Goal: Check status: Check status

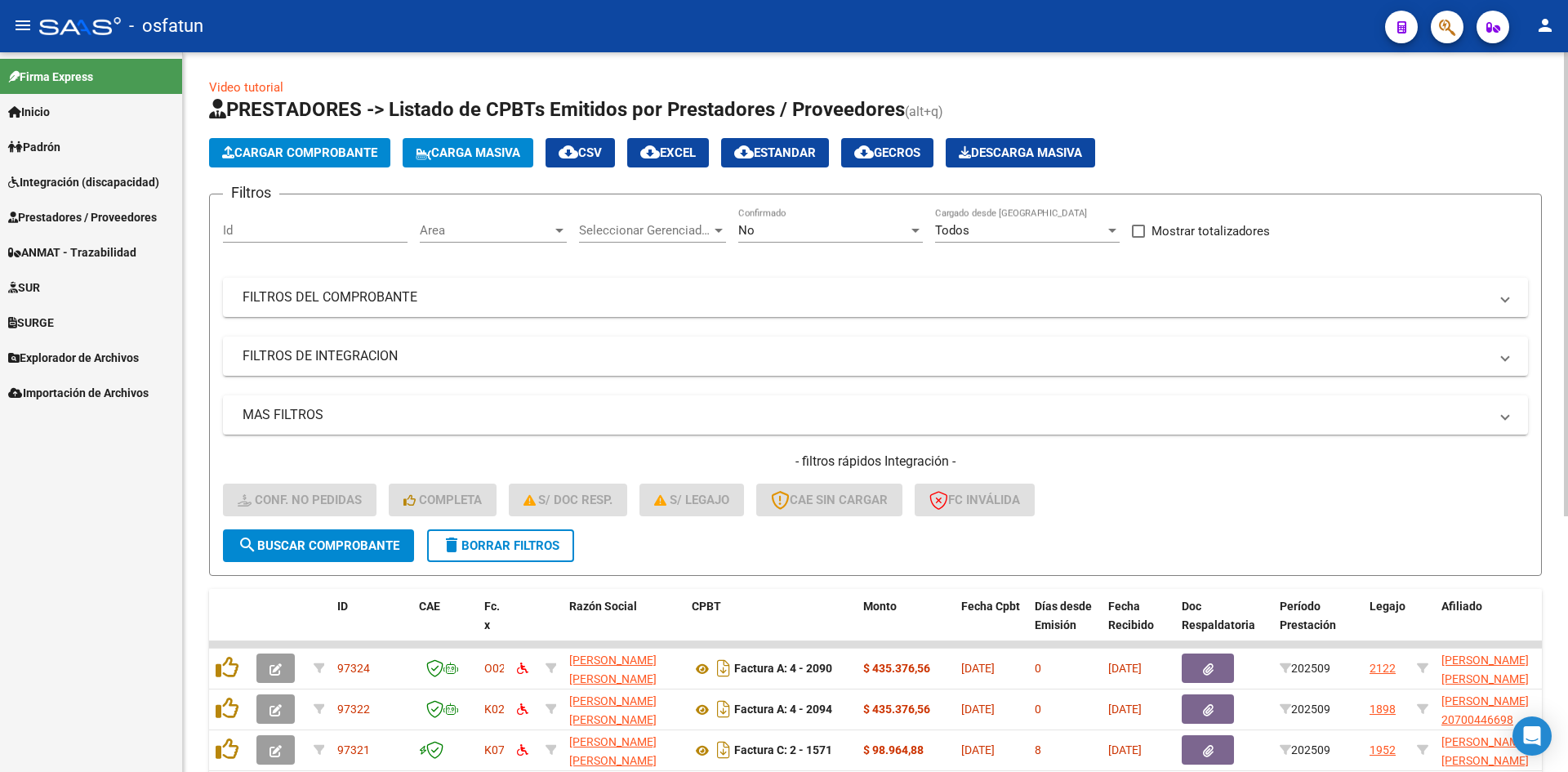
scroll to position [327, 0]
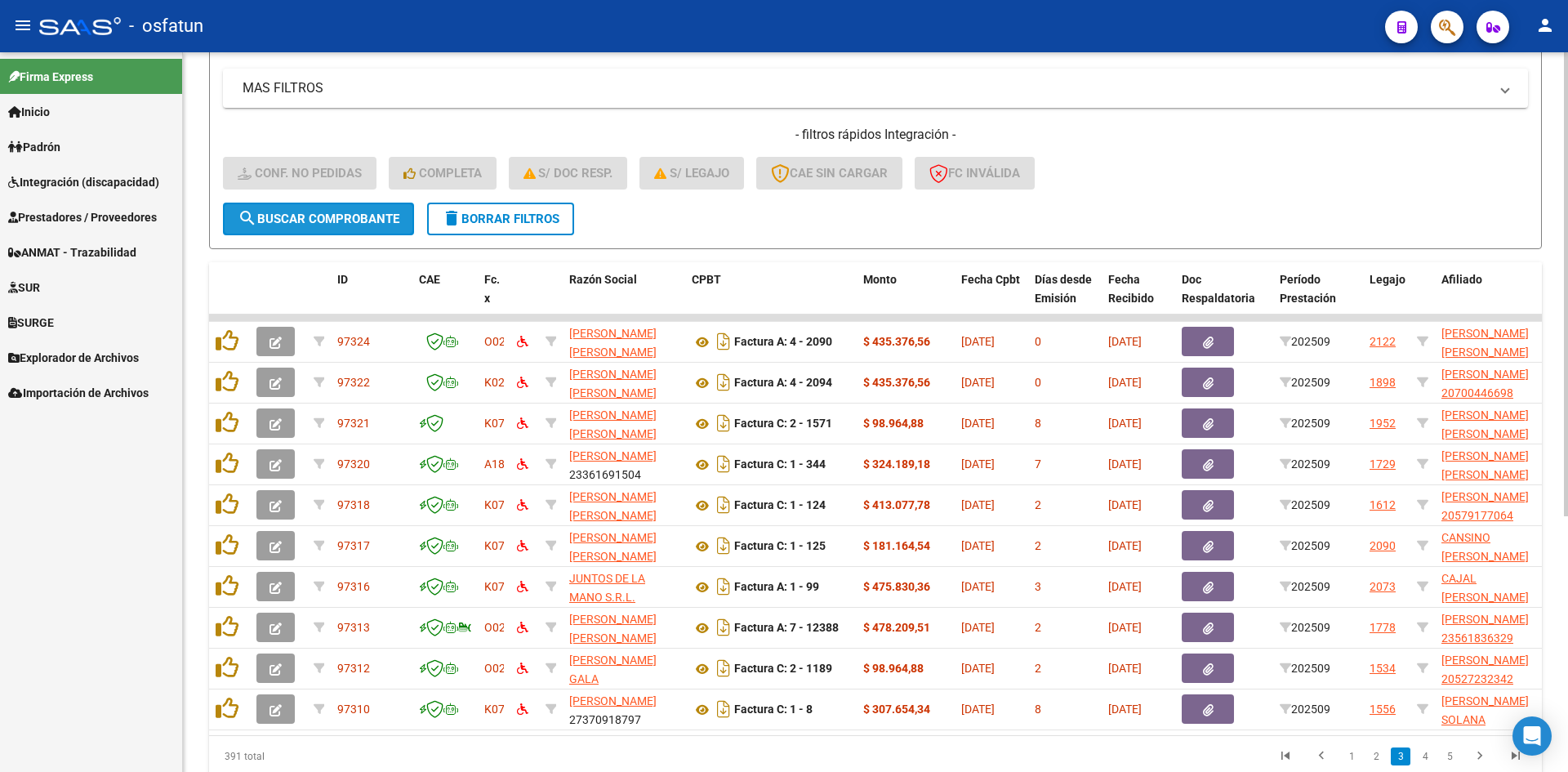
click at [395, 223] on span "search Buscar Comprobante" at bounding box center [319, 219] width 162 height 15
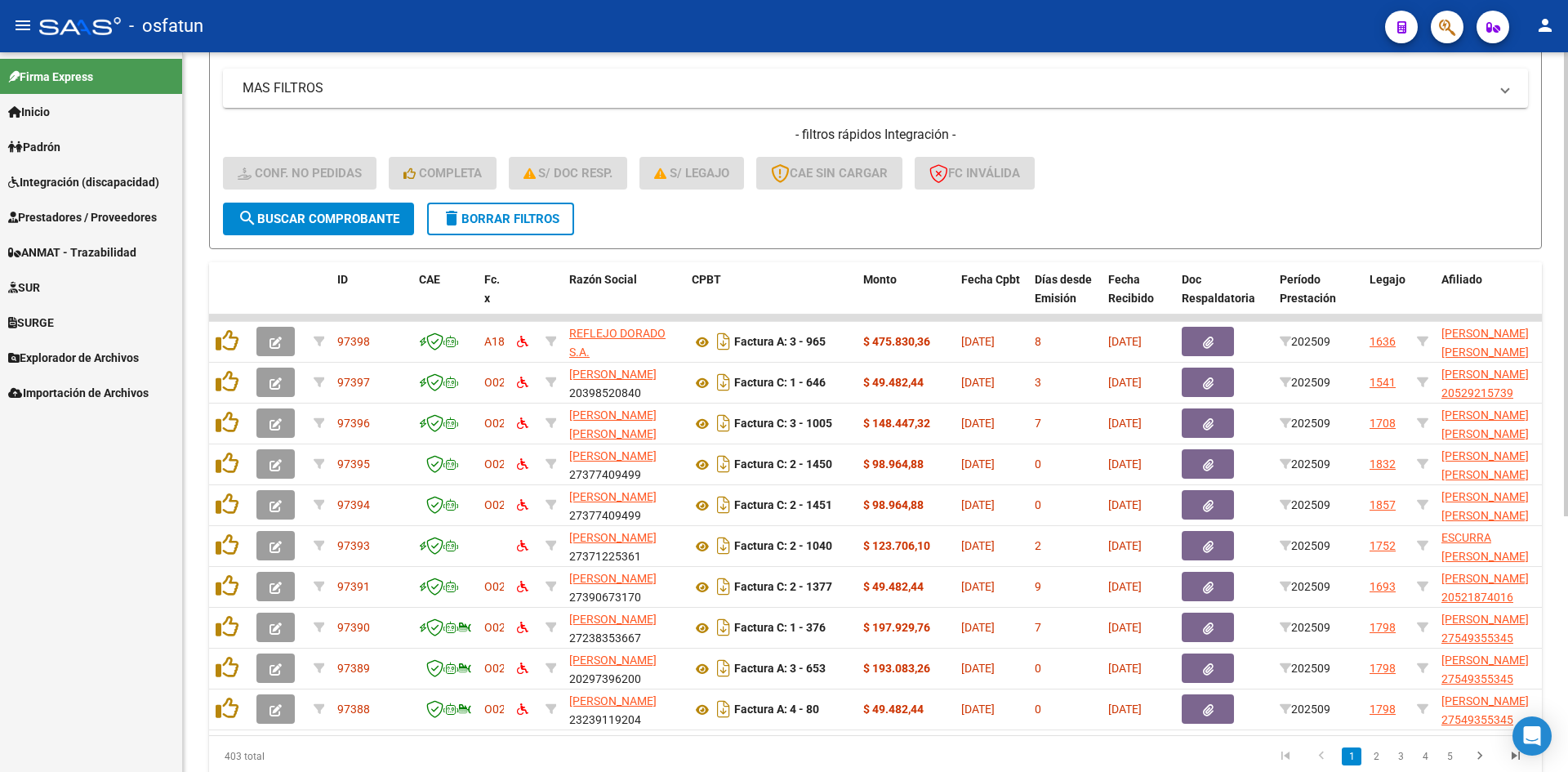
click at [1123, 158] on div "- filtros rápidos Integración - Conf. no pedidas Completa S/ Doc Resp. S/ legaj…" at bounding box center [875, 164] width 1305 height 77
click at [359, 220] on span "search Buscar Comprobante" at bounding box center [319, 219] width 162 height 15
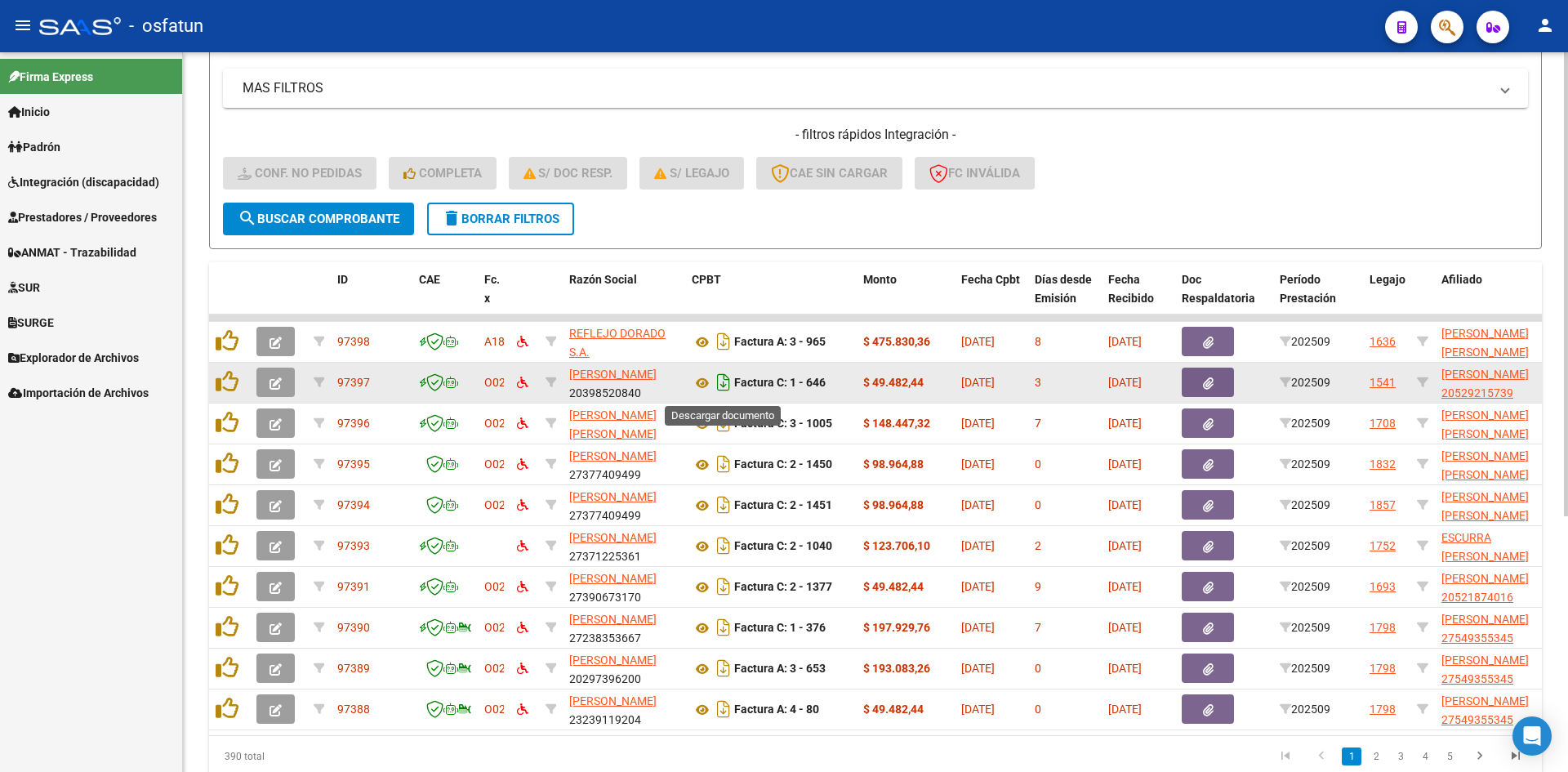
scroll to position [396, 0]
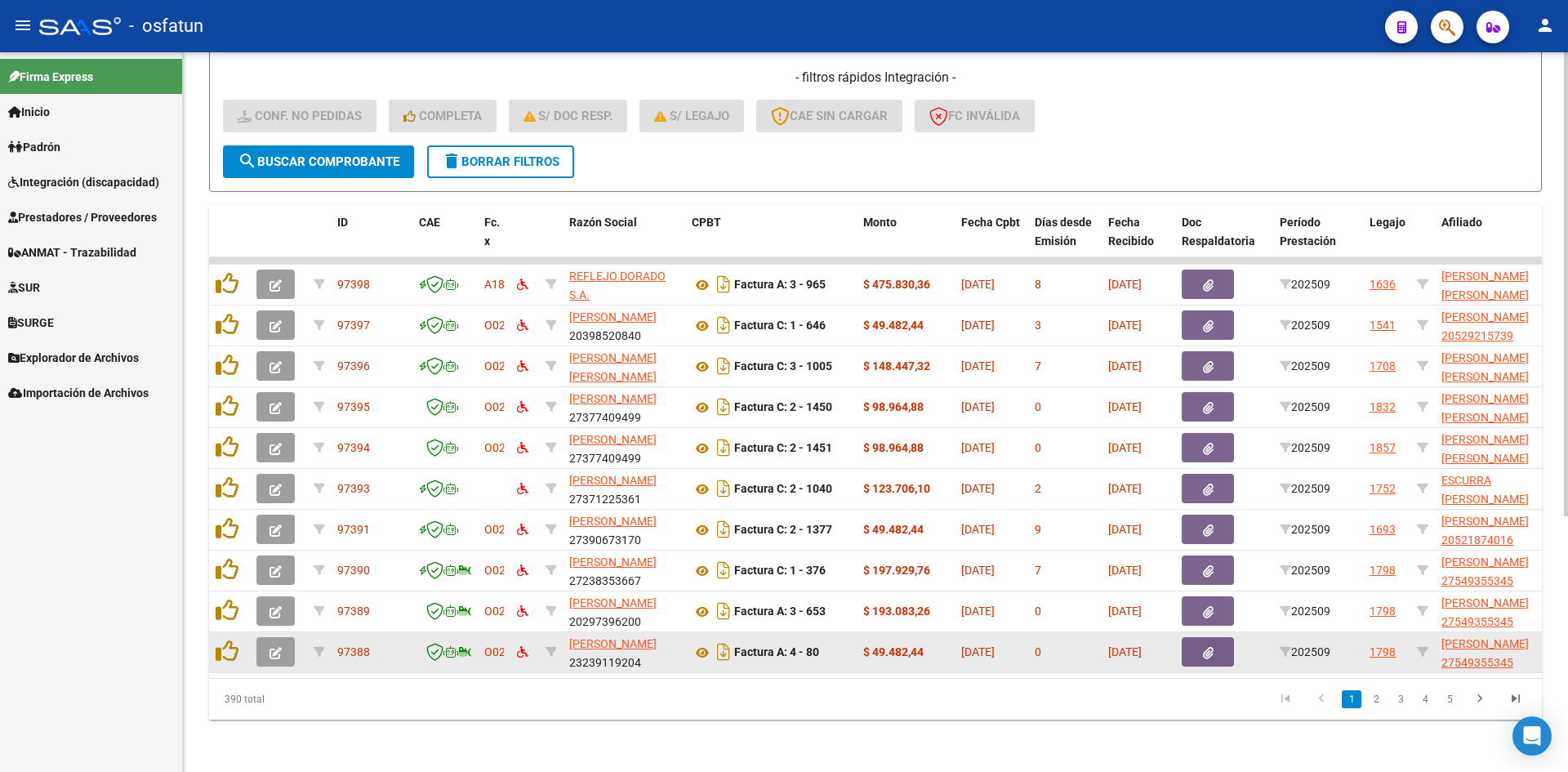
click at [291, 651] on button "button" at bounding box center [275, 652] width 38 height 30
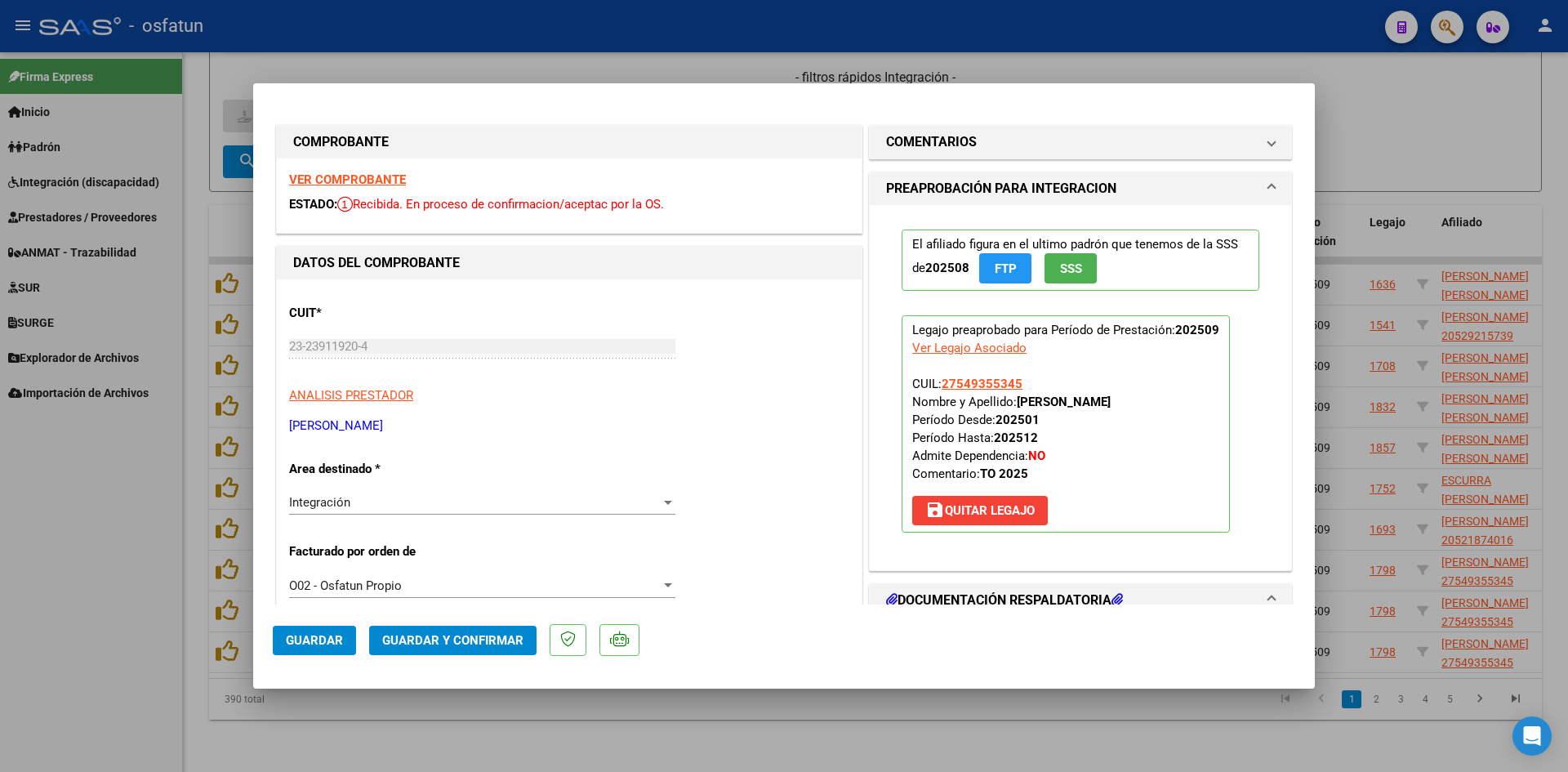
click at [394, 186] on strong "VER COMPROBANTE" at bounding box center [347, 179] width 117 height 15
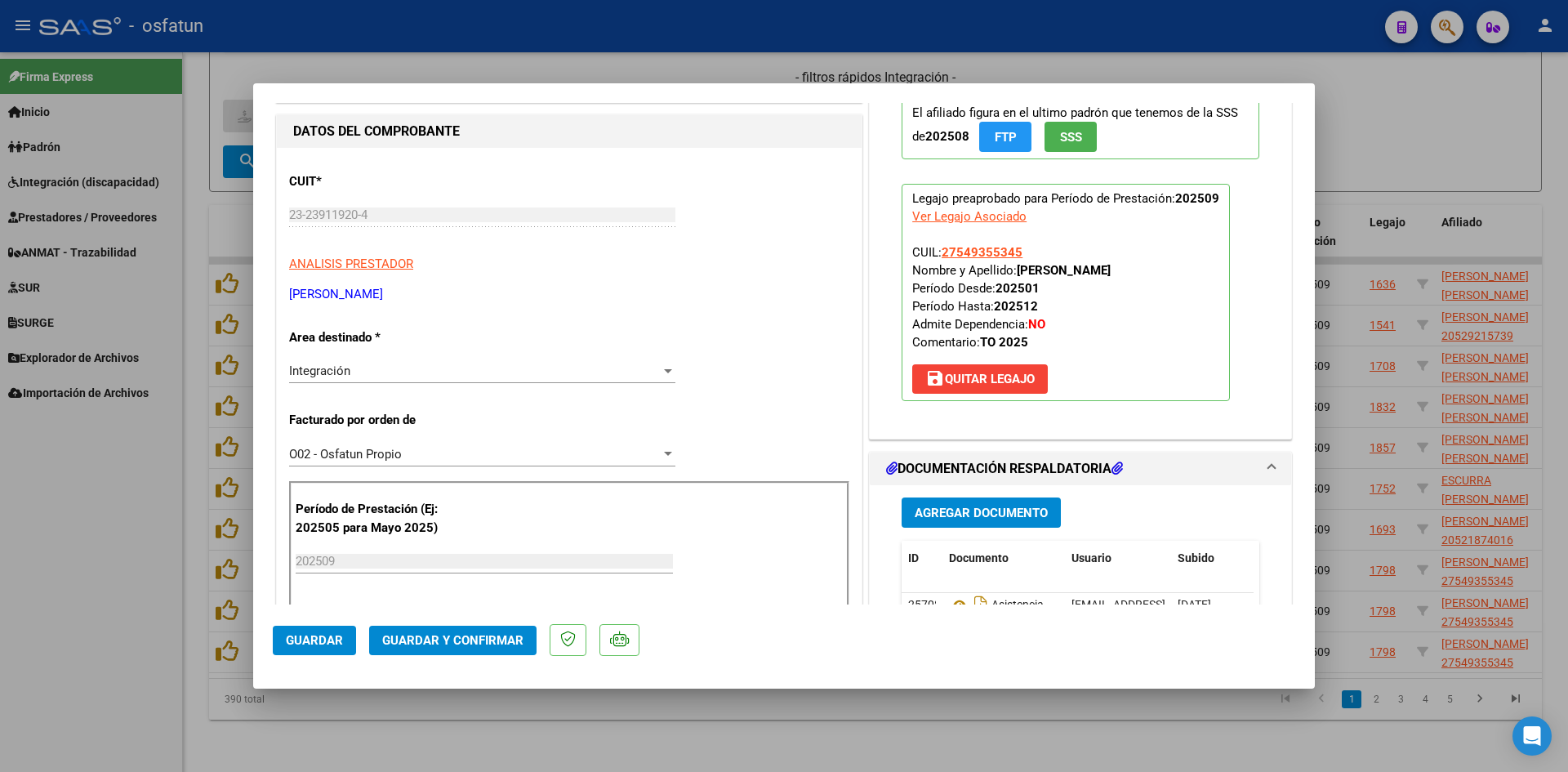
scroll to position [164, 0]
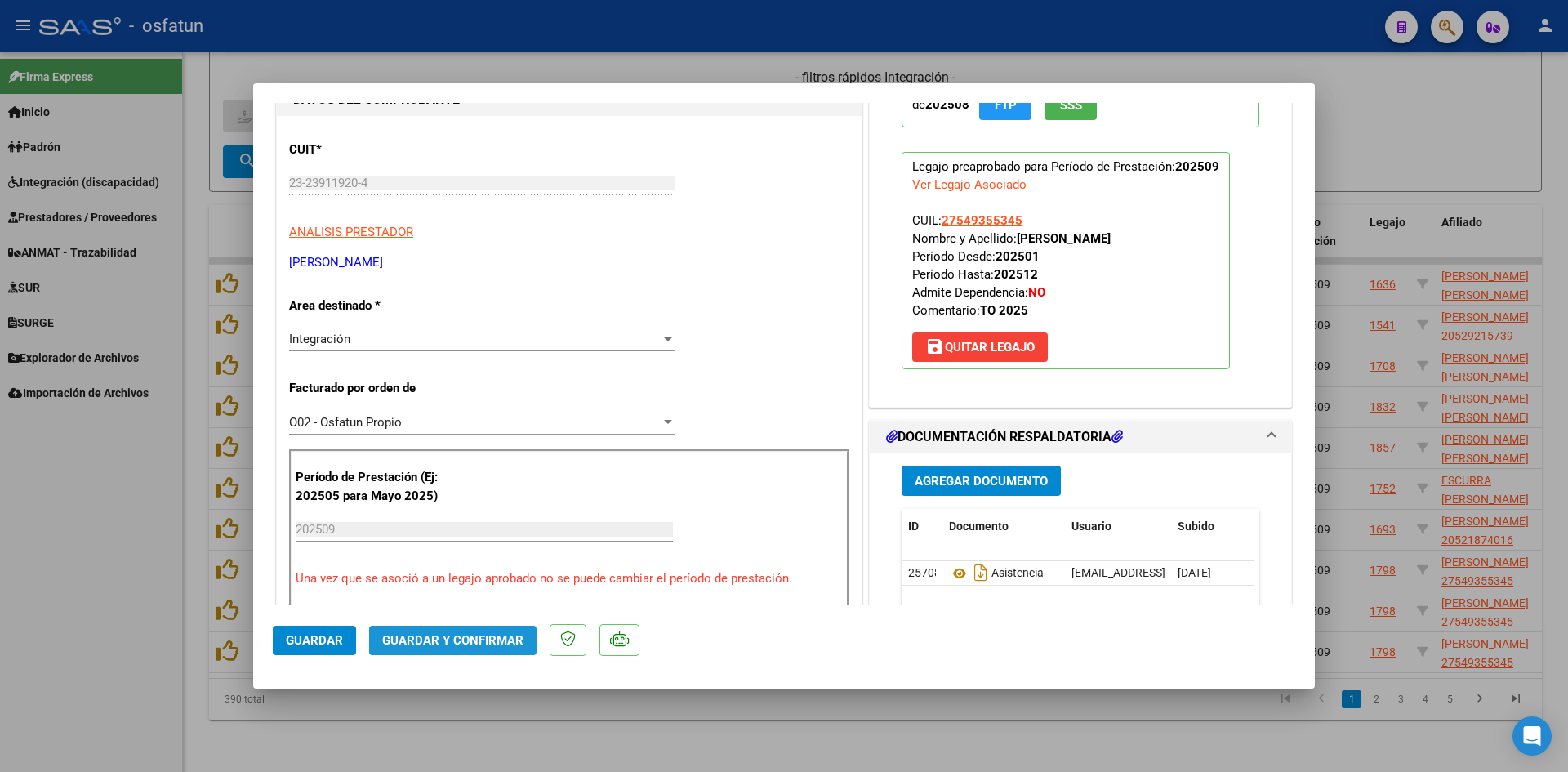
click at [496, 637] on span "Guardar y Confirmar" at bounding box center [452, 640] width 141 height 15
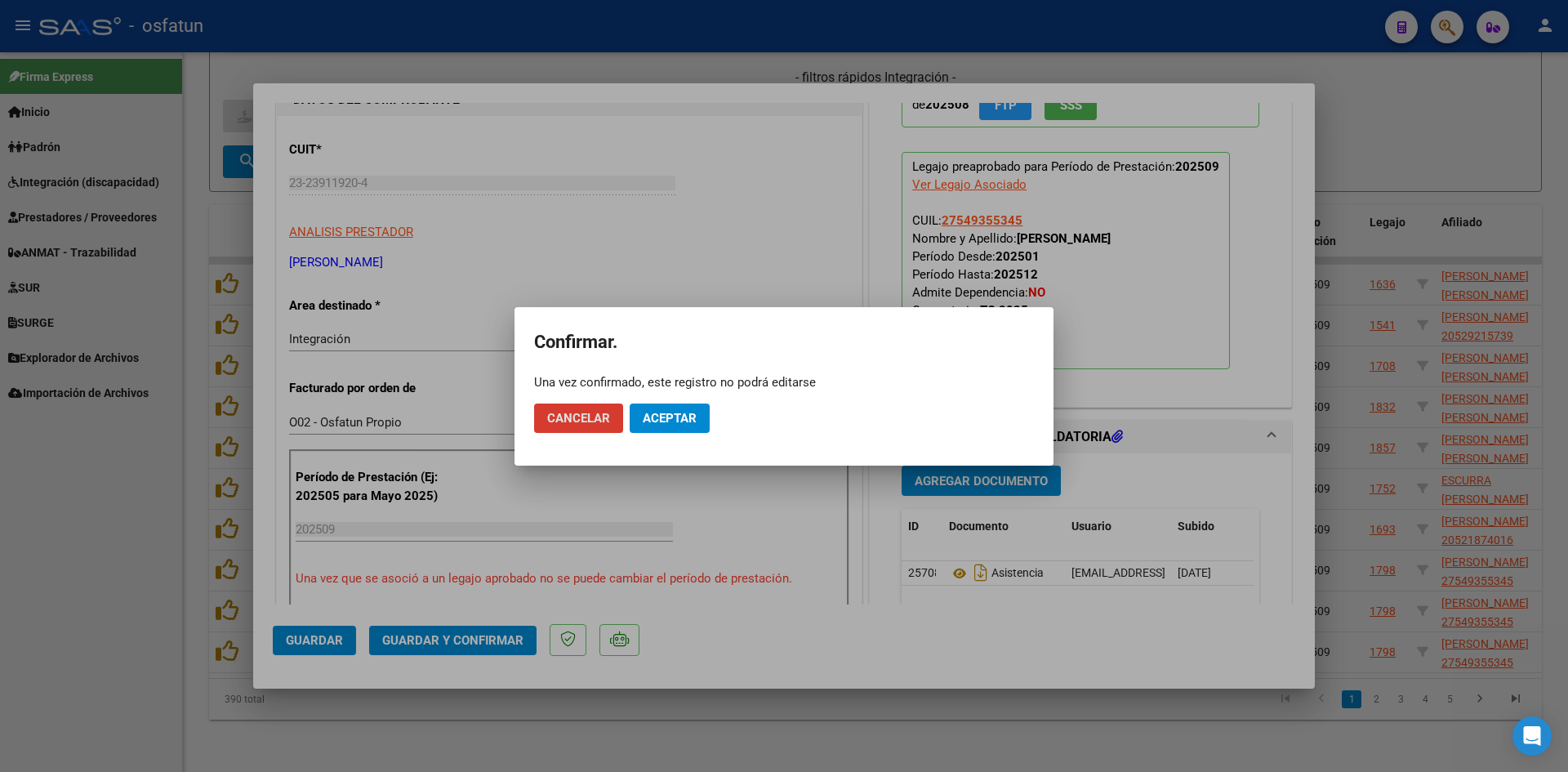
click at [658, 425] on span "Aceptar" at bounding box center [670, 418] width 54 height 15
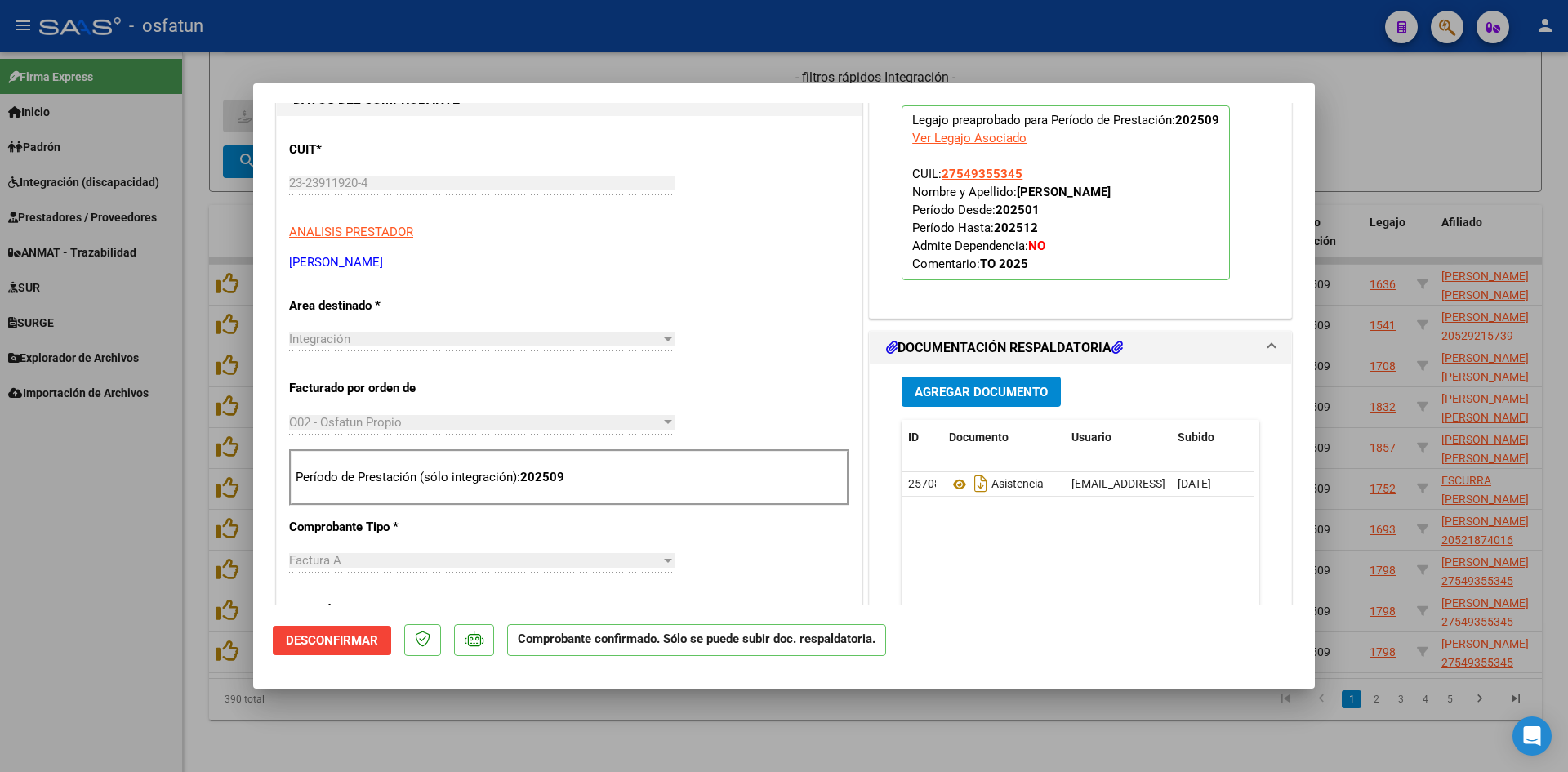
click at [203, 444] on div at bounding box center [784, 386] width 1568 height 772
type input "$ 0,00"
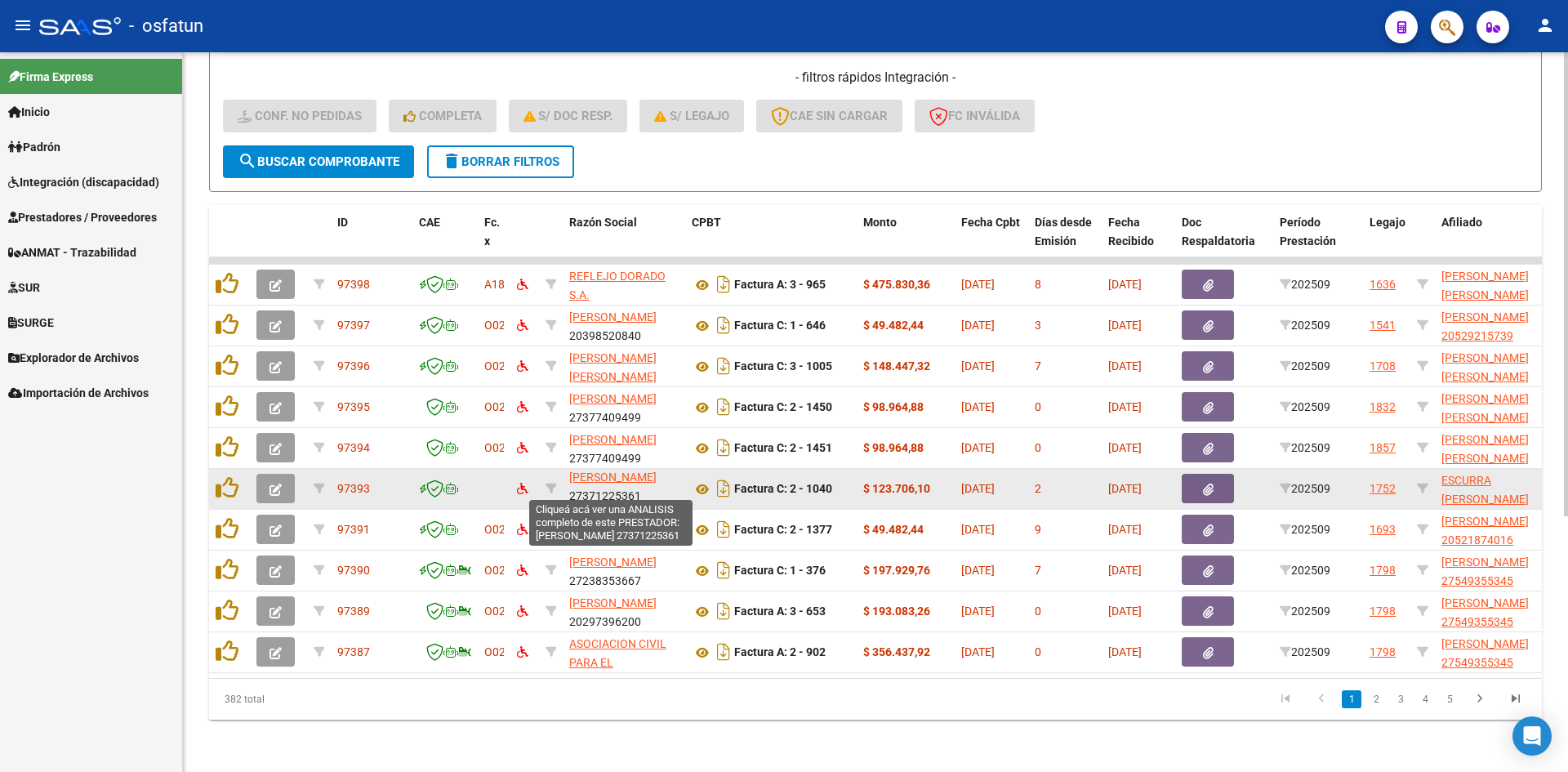
scroll to position [21, 0]
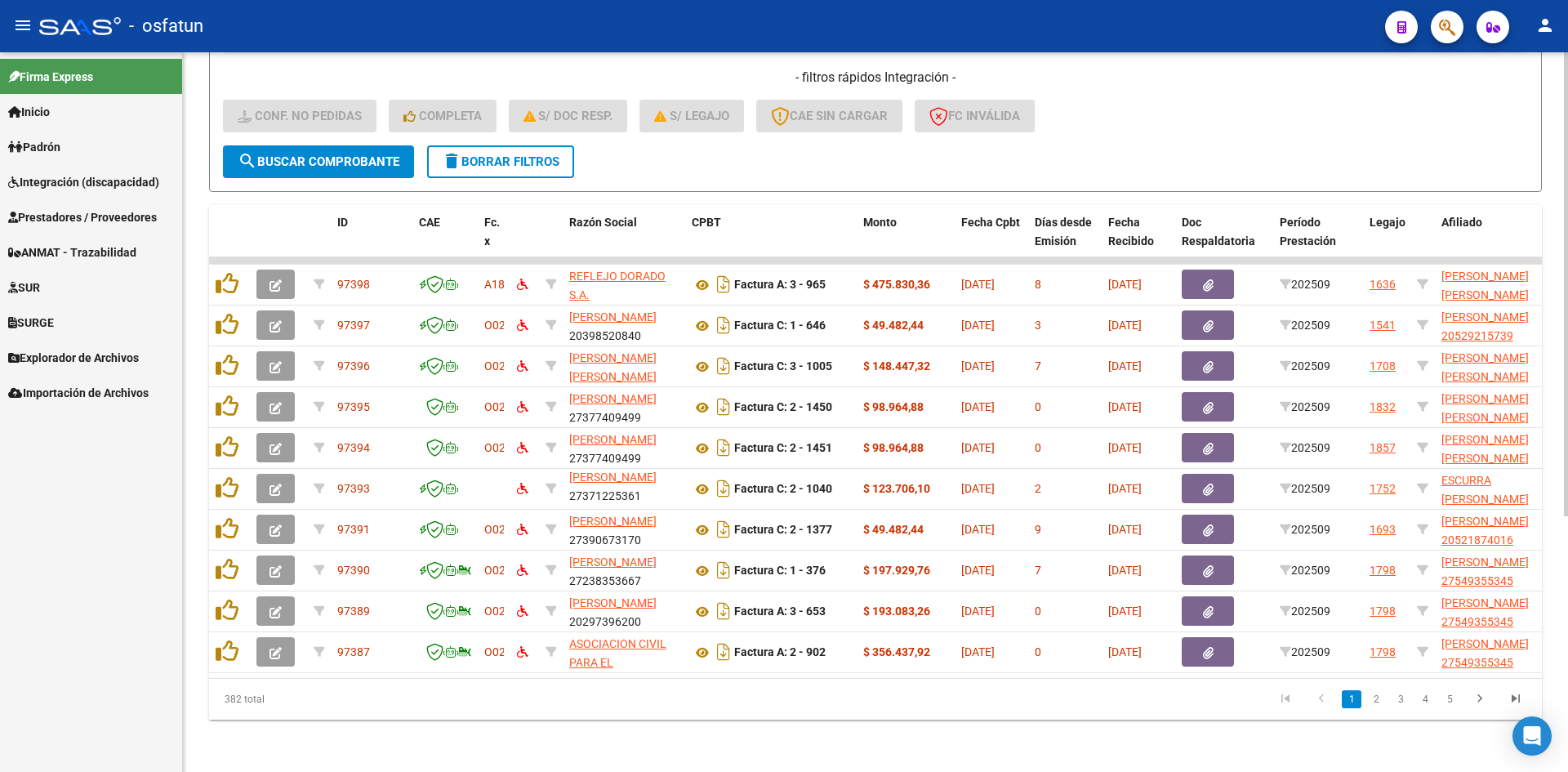
click at [333, 726] on div "Video tutorial PRESTADORES -> Listado de CPBTs Emitidos por Prestadores / Prove…" at bounding box center [875, 219] width 1385 height 1103
